Goal: Task Accomplishment & Management: Manage account settings

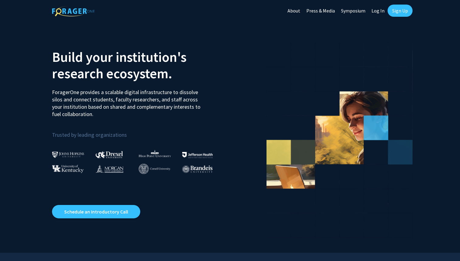
click at [380, 10] on link "Log In" at bounding box center [378, 10] width 19 height 21
select select
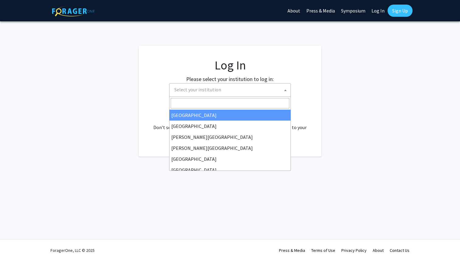
click at [239, 91] on span "Select your institution" at bounding box center [231, 89] width 119 height 12
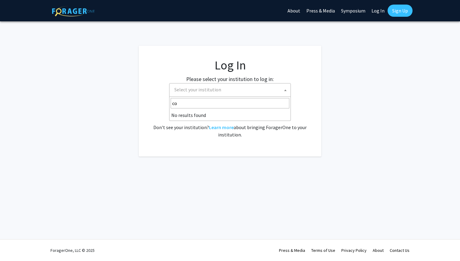
type input "c"
type input "Cornell"
click at [287, 91] on span at bounding box center [286, 89] width 6 height 13
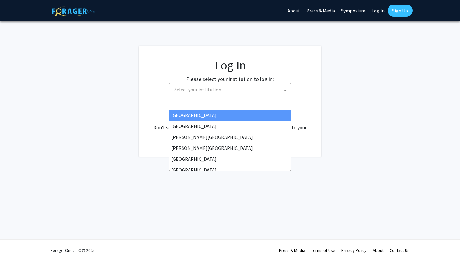
click at [287, 91] on span at bounding box center [286, 89] width 6 height 13
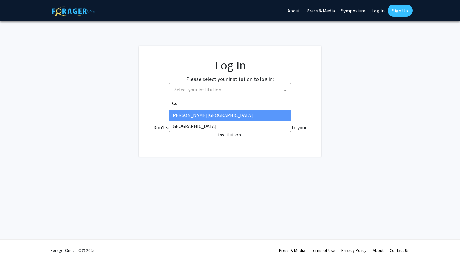
type input "C"
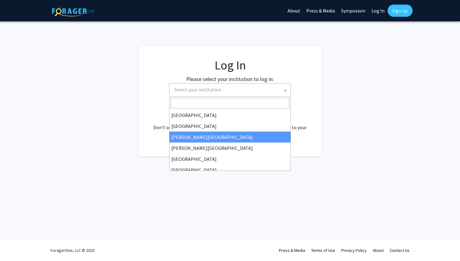
scroll to position [4, 0]
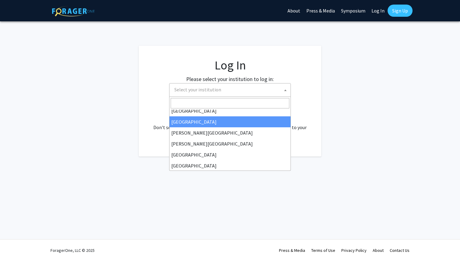
click at [343, 104] on fg-login "Log In Please select your institution to log in: [GEOGRAPHIC_DATA] [GEOGRAPHIC_…" at bounding box center [230, 101] width 460 height 111
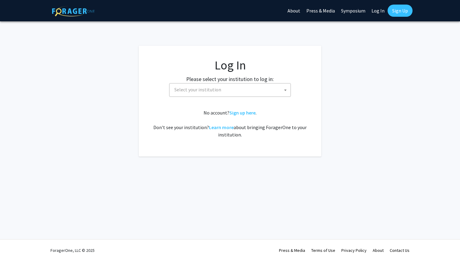
click at [378, 16] on link "Log In" at bounding box center [378, 10] width 19 height 21
click at [378, 14] on link "Log In" at bounding box center [378, 10] width 19 height 21
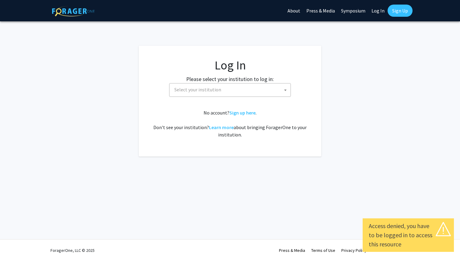
select select
click at [244, 81] on label "Please select your institution to log in:" at bounding box center [230, 79] width 88 height 8
click at [244, 86] on span "Select your institution" at bounding box center [231, 89] width 119 height 12
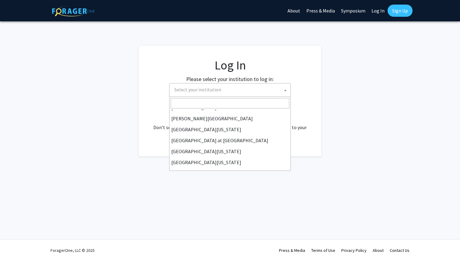
scroll to position [213, 0]
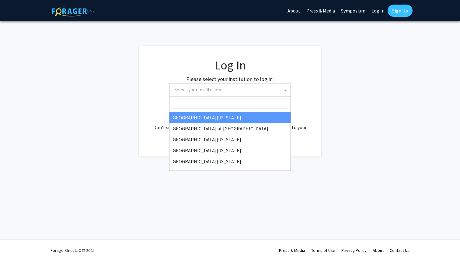
click at [399, 13] on link "Sign Up" at bounding box center [400, 11] width 25 height 12
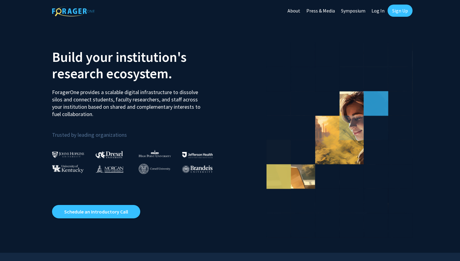
click at [379, 8] on link "Log In" at bounding box center [378, 10] width 19 height 21
select select
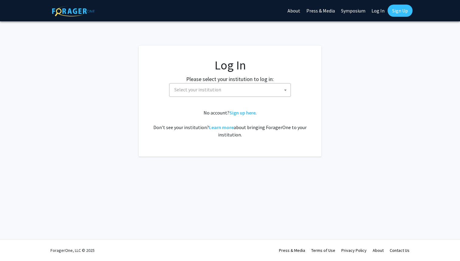
click at [214, 86] on span "Select your institution" at bounding box center [231, 89] width 119 height 12
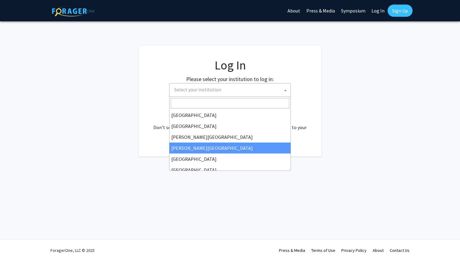
click at [386, 144] on fg-login "Log In Please select your institution to log in: [GEOGRAPHIC_DATA] [GEOGRAPHIC_…" at bounding box center [230, 101] width 460 height 111
